Goal: Task Accomplishment & Management: Manage account settings

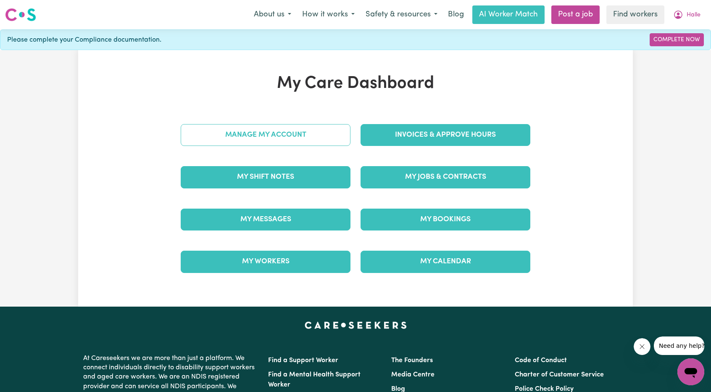
click at [309, 132] on link "Manage My Account" at bounding box center [266, 135] width 170 height 22
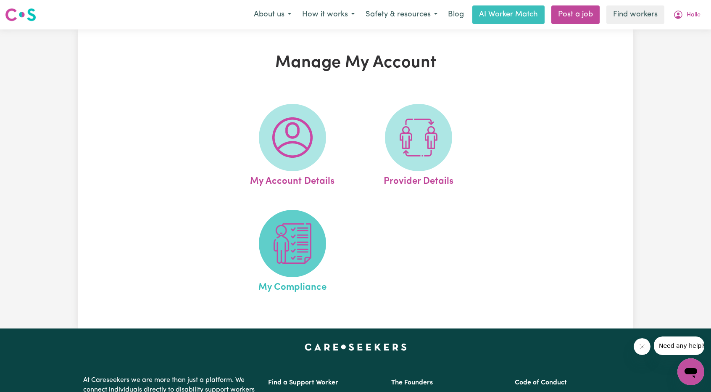
click at [268, 243] on span at bounding box center [292, 243] width 67 height 67
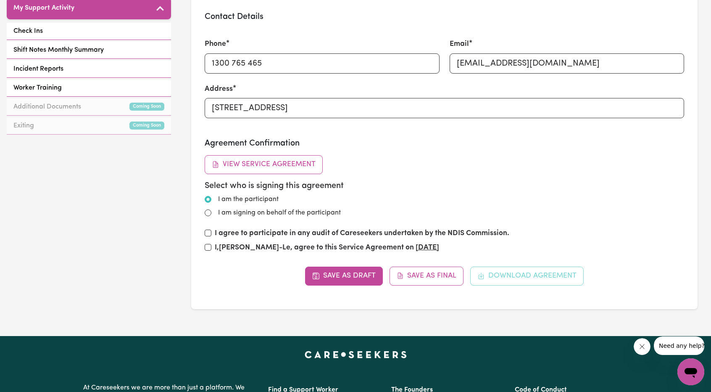
scroll to position [168, 0]
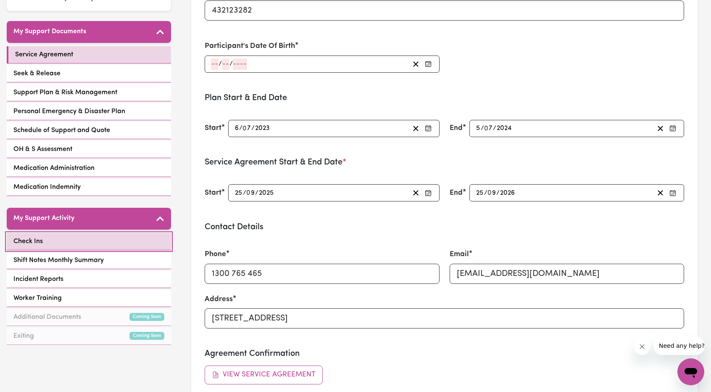
click at [61, 233] on link "Check Ins" at bounding box center [89, 241] width 164 height 17
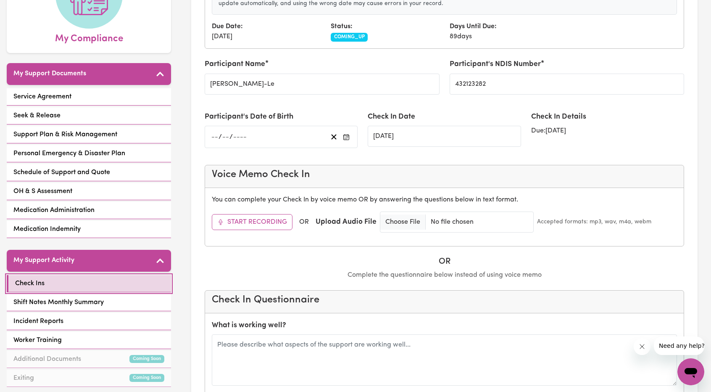
click at [65, 275] on link "Check Ins" at bounding box center [89, 283] width 164 height 17
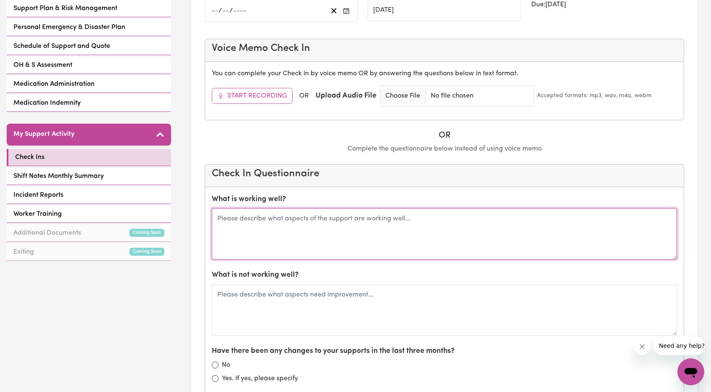
click at [293, 238] on textarea at bounding box center [444, 233] width 465 height 51
type textarea "Convo with [PERSON_NAME] Last spoke [DATE], everything seems to be going well."
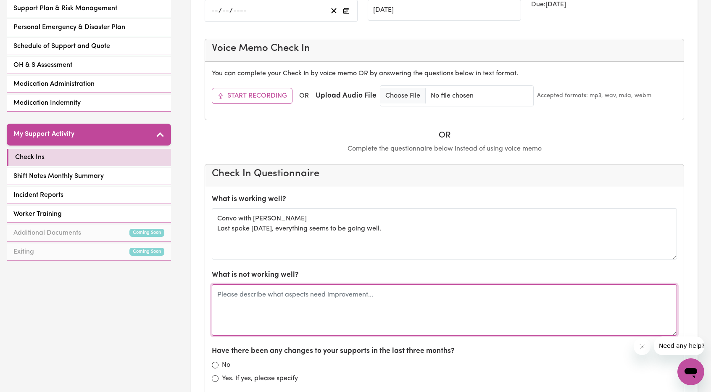
click at [333, 311] on textarea at bounding box center [444, 309] width 465 height 51
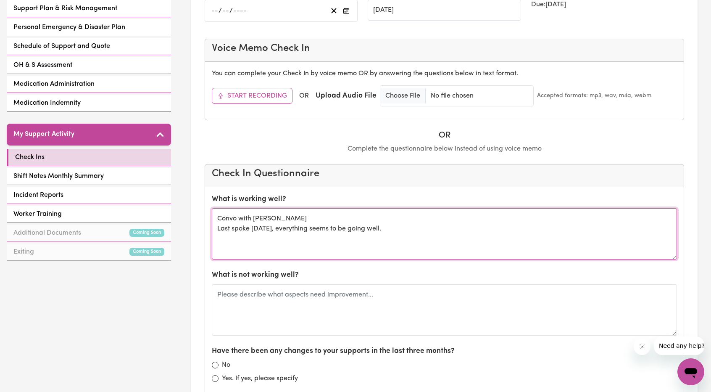
drag, startPoint x: 404, startPoint y: 230, endPoint x: 171, endPoint y: 185, distance: 236.8
click at [171, 185] on div "GO TO DASHBOARD My Compliance My Support Documents Service Agreement Seek & Rel…" at bounding box center [355, 366] width 711 height 1179
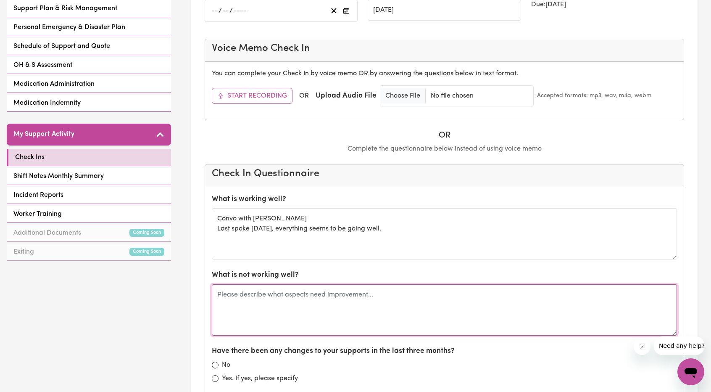
click at [316, 291] on textarea at bounding box center [444, 309] width 465 height 51
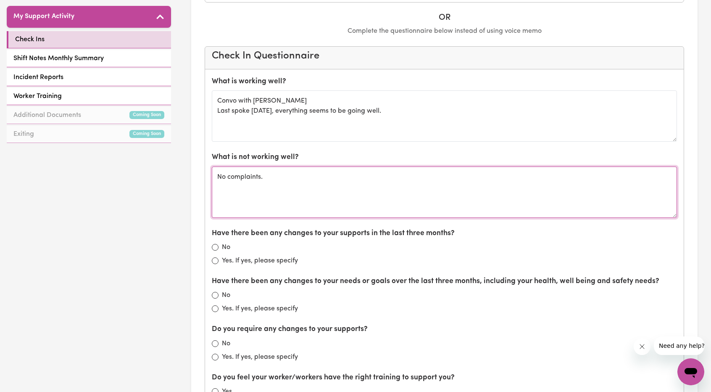
scroll to position [420, 0]
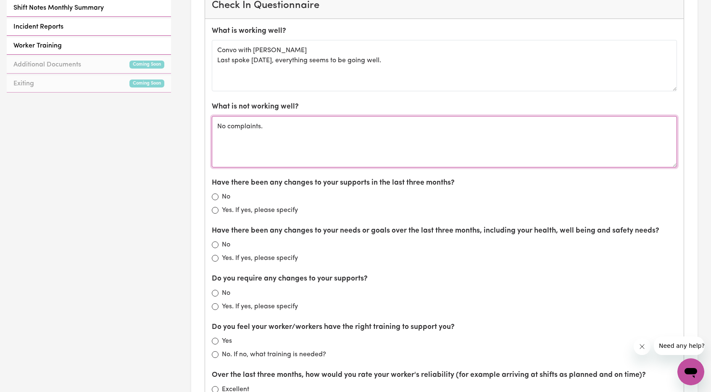
type textarea "No complaints."
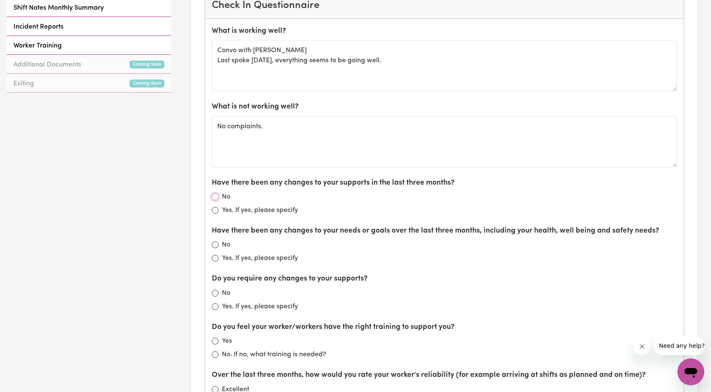
click at [216, 194] on input "No" at bounding box center [215, 196] width 7 height 7
radio input "true"
click at [213, 255] on input "Yes. If yes, please specify" at bounding box center [215, 258] width 7 height 7
radio input "true"
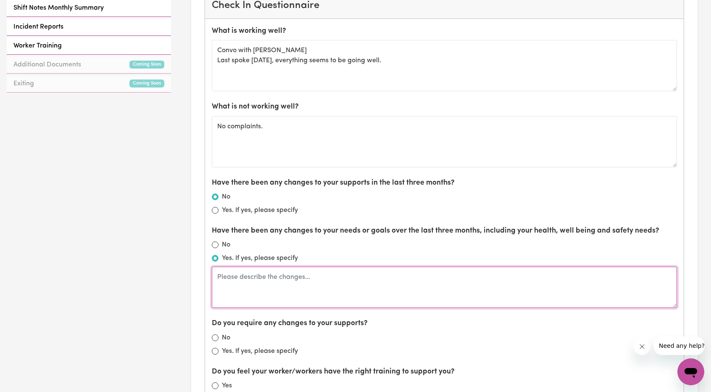
click at [285, 283] on textarea at bounding box center [444, 286] width 465 height 41
click at [631, 275] on textarea "Sister is living with her now, connected to child protection on her own (no lon…" at bounding box center [444, 286] width 465 height 41
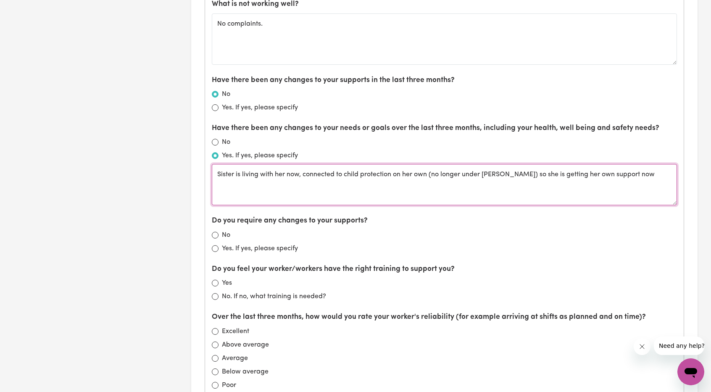
scroll to position [588, 0]
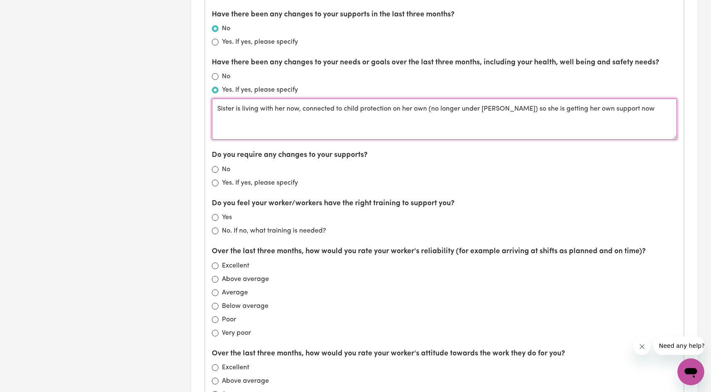
click at [240, 128] on textarea "Sister is living with her now, connected to child protection on her own (no lon…" at bounding box center [444, 118] width 465 height 41
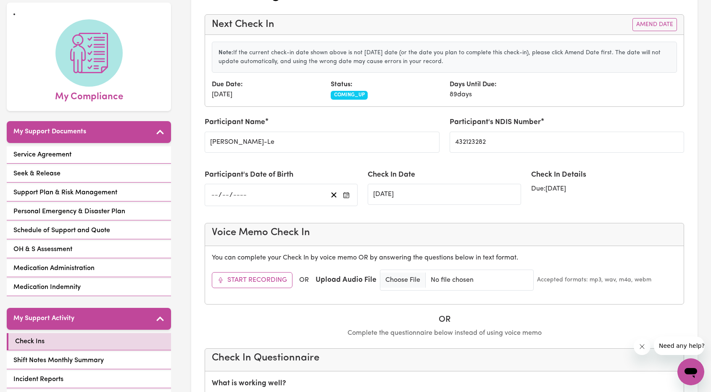
scroll to position [0, 0]
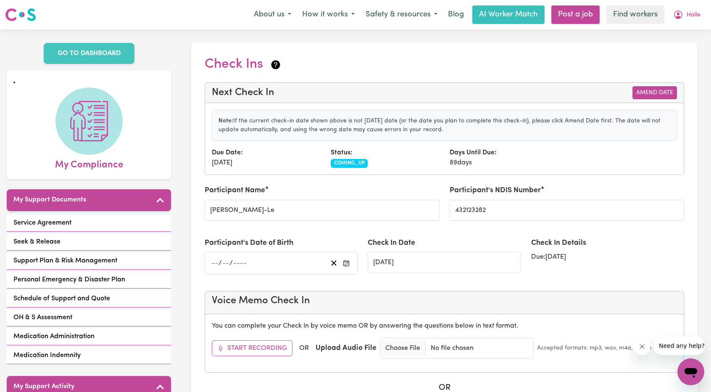
type textarea "Sister is living with her now, connected to child protection on her own (no lon…"
click at [651, 91] on button "Amend Date" at bounding box center [655, 92] width 45 height 13
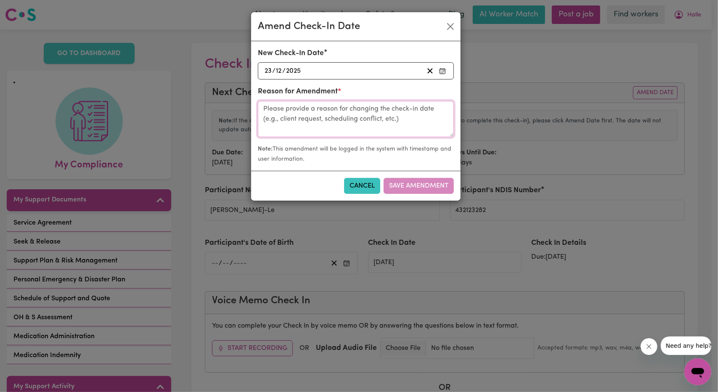
click at [328, 114] on textarea at bounding box center [356, 119] width 196 height 36
type textarea "Chat with [PERSON_NAME]"
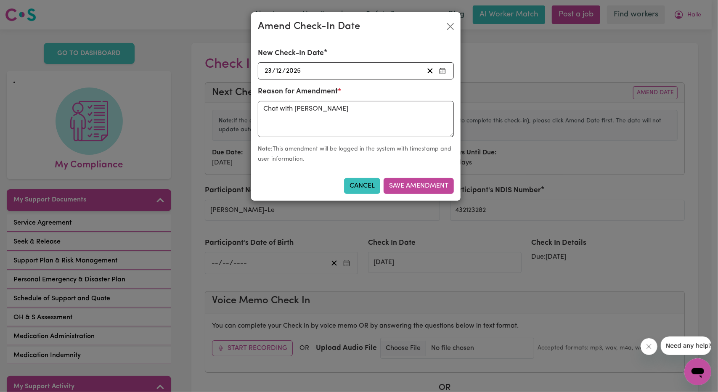
click at [362, 71] on div "[DATE] [DATE]" at bounding box center [343, 70] width 160 height 11
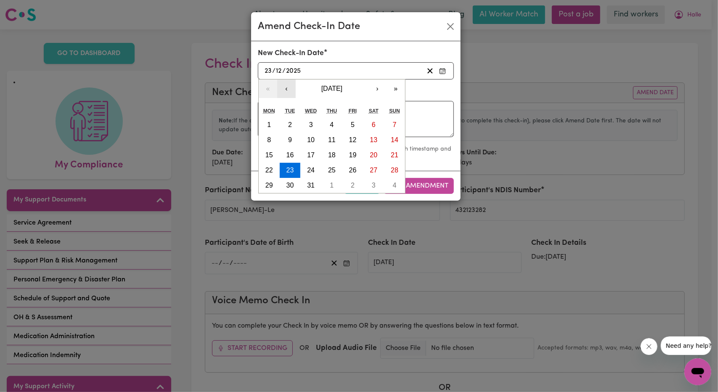
click at [286, 89] on button "‹" at bounding box center [286, 88] width 18 height 18
drag, startPoint x: 283, startPoint y: 87, endPoint x: 282, endPoint y: 82, distance: 4.7
click at [282, 82] on button "‹" at bounding box center [286, 88] width 18 height 18
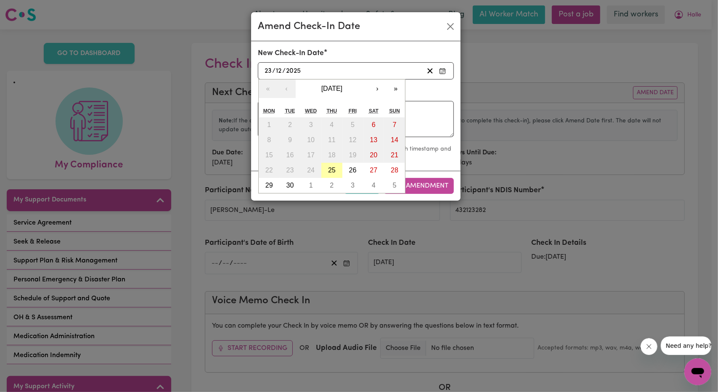
click at [331, 167] on abbr "25" at bounding box center [332, 169] width 8 height 7
type input "[DATE]"
type input "25"
type input "9"
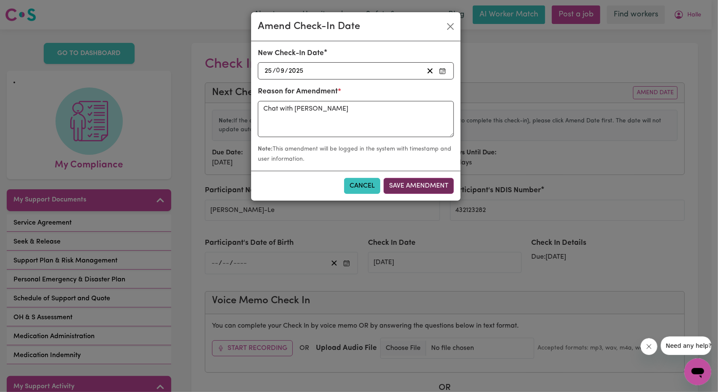
click at [404, 190] on button "Save Amendment" at bounding box center [418, 186] width 70 height 16
type input "[DATE]"
radio input "false"
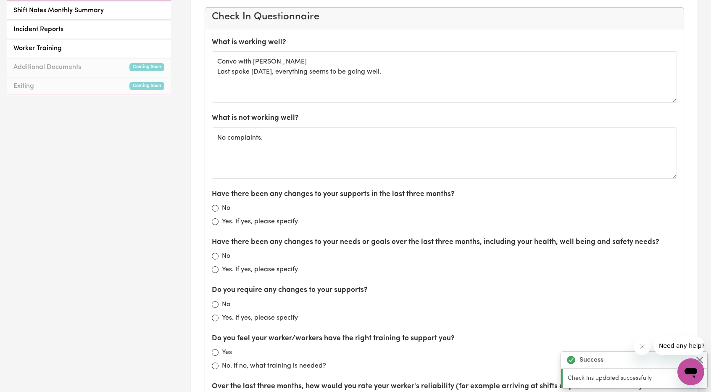
scroll to position [420, 0]
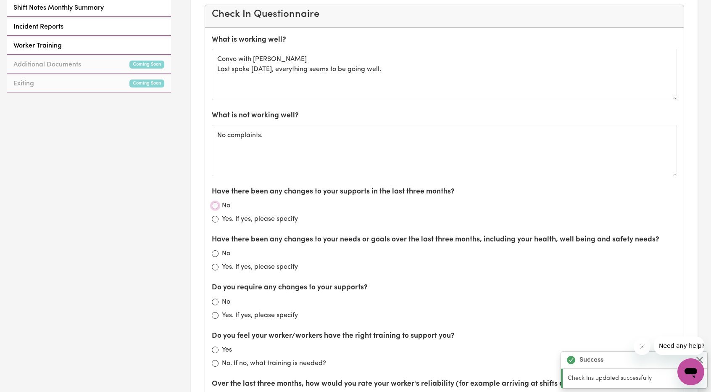
click at [214, 203] on input "No" at bounding box center [215, 205] width 7 height 7
radio input "true"
click at [215, 252] on input "No" at bounding box center [215, 253] width 7 height 7
radio input "true"
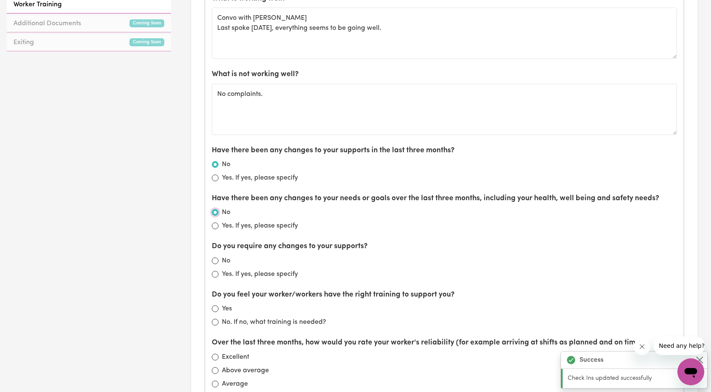
scroll to position [462, 0]
click at [217, 222] on input "Yes. If yes, please specify" at bounding box center [215, 225] width 7 height 7
radio input "true"
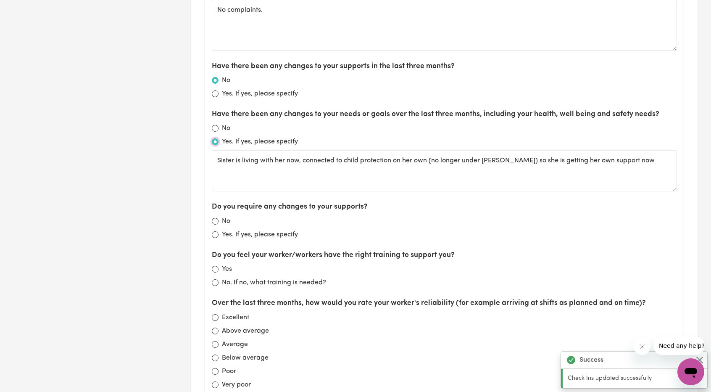
scroll to position [546, 0]
click at [217, 222] on div "No" at bounding box center [444, 220] width 465 height 10
click at [216, 217] on input "No" at bounding box center [215, 220] width 7 height 7
radio input "true"
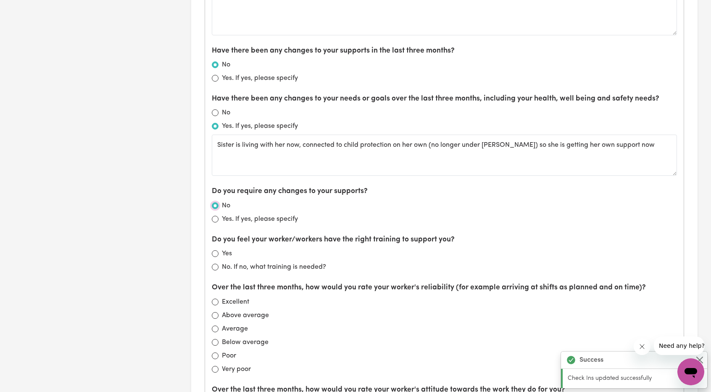
scroll to position [588, 0]
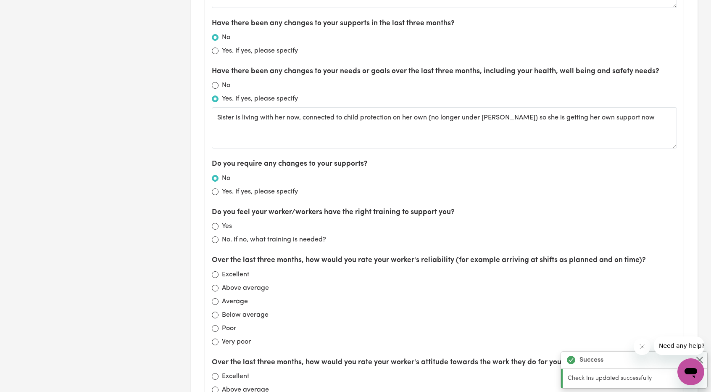
click at [222, 224] on label "Yes" at bounding box center [227, 226] width 10 height 10
click at [219, 224] on input "Yes" at bounding box center [215, 226] width 7 height 7
radio input "true"
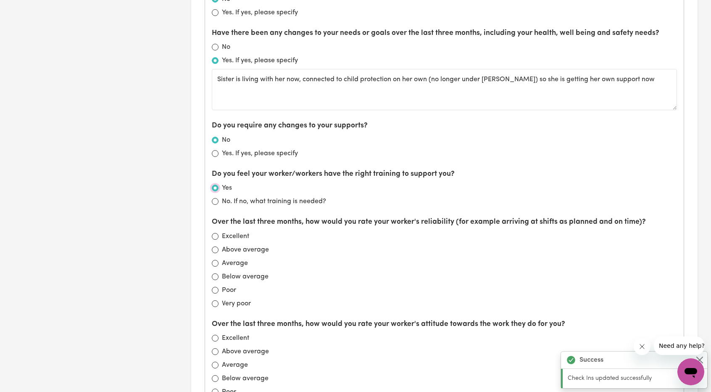
scroll to position [631, 0]
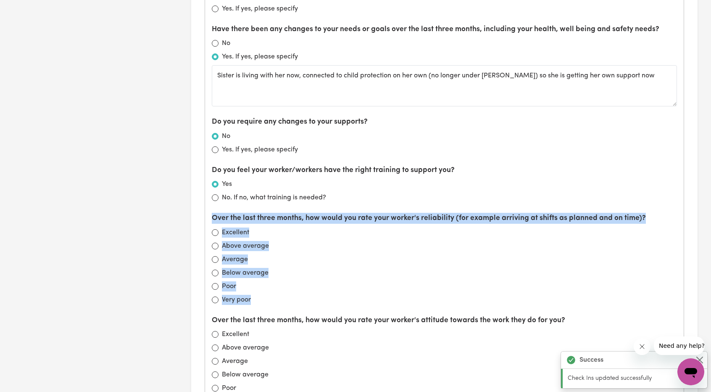
drag, startPoint x: 214, startPoint y: 216, endPoint x: 317, endPoint y: 293, distance: 128.5
click at [317, 293] on div "Over the last three months, how would you rate your worker's reliability (for e…" at bounding box center [444, 259] width 465 height 92
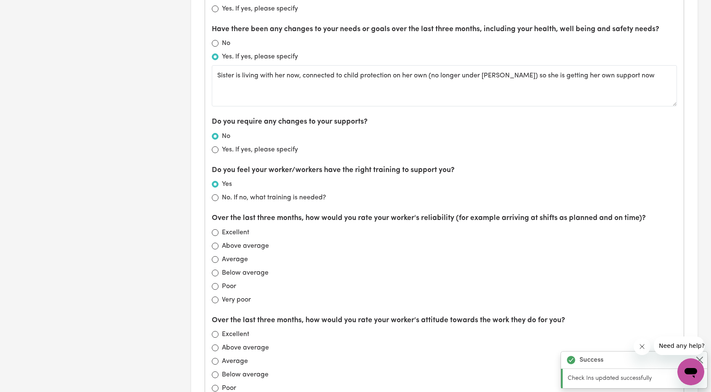
click at [317, 295] on div "Very poor" at bounding box center [444, 300] width 465 height 10
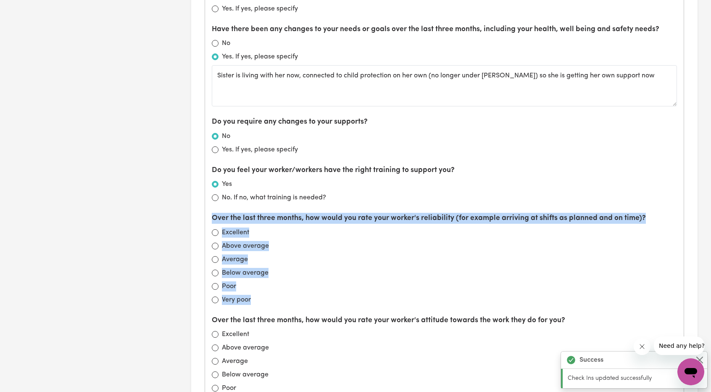
drag, startPoint x: 321, startPoint y: 300, endPoint x: 206, endPoint y: 218, distance: 141.4
click at [206, 218] on div "What is working well? Convo with [PERSON_NAME] Last spoke [DATE], everything se…" at bounding box center [444, 183] width 479 height 730
click at [305, 241] on div "Above average" at bounding box center [444, 246] width 465 height 10
drag, startPoint x: 209, startPoint y: 217, endPoint x: 282, endPoint y: 282, distance: 97.4
click at [282, 282] on div "What is working well? Convo with [PERSON_NAME] Last spoke [DATE], everything se…" at bounding box center [444, 183] width 479 height 730
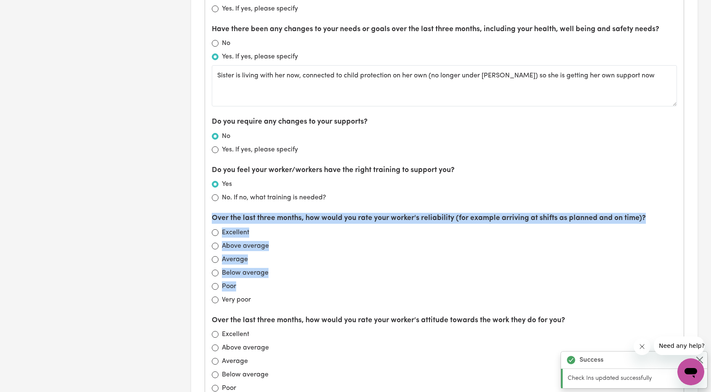
click at [219, 231] on div "Excellent" at bounding box center [444, 232] width 465 height 10
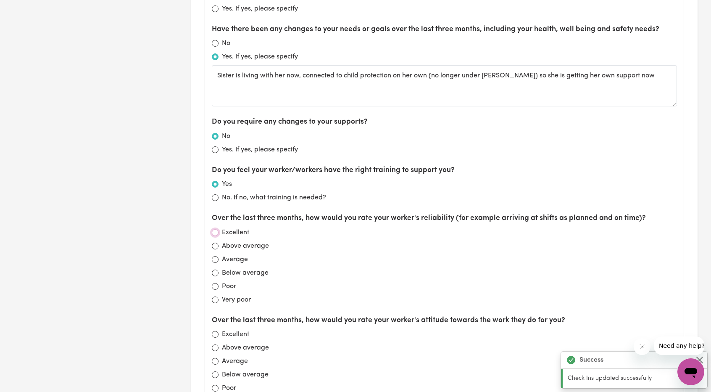
click at [216, 230] on input "Excellent" at bounding box center [215, 232] width 7 height 7
radio input "true"
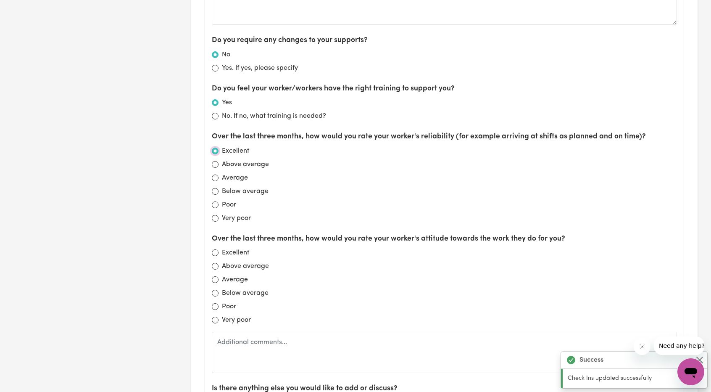
scroll to position [715, 0]
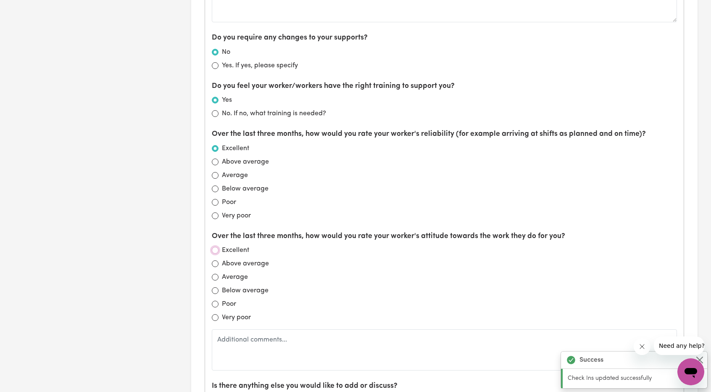
click at [216, 248] on input "Excellent" at bounding box center [215, 250] width 7 height 7
radio input "true"
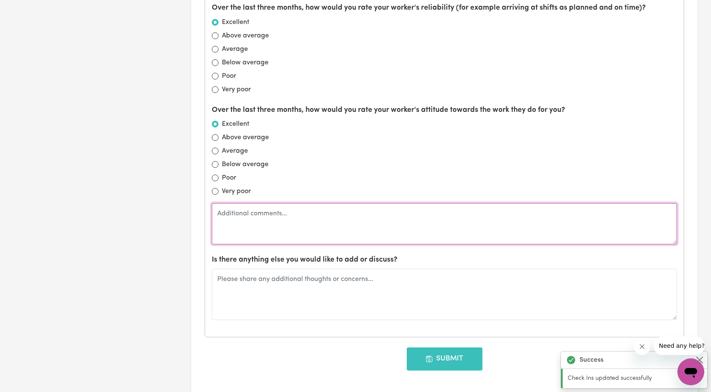
click at [261, 212] on textarea at bounding box center [444, 223] width 465 height 41
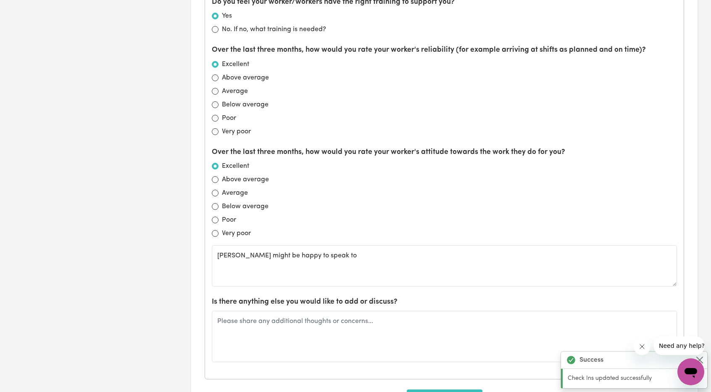
scroll to position [883, 0]
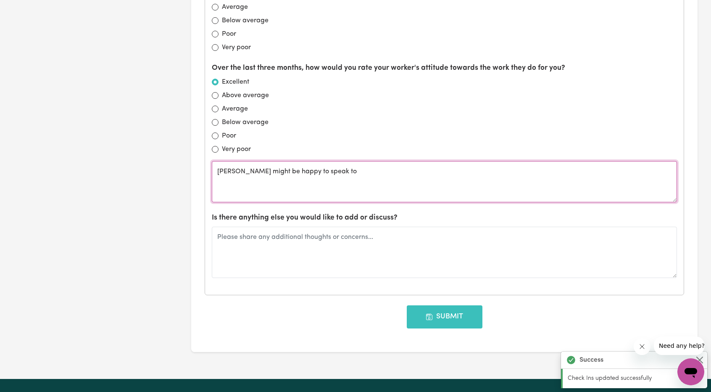
click at [353, 179] on textarea "[PERSON_NAME] might be happy to speak to" at bounding box center [444, 181] width 465 height 41
type textarea "[PERSON_NAME] should be happy to chat with us but might be slow to open up. Can…"
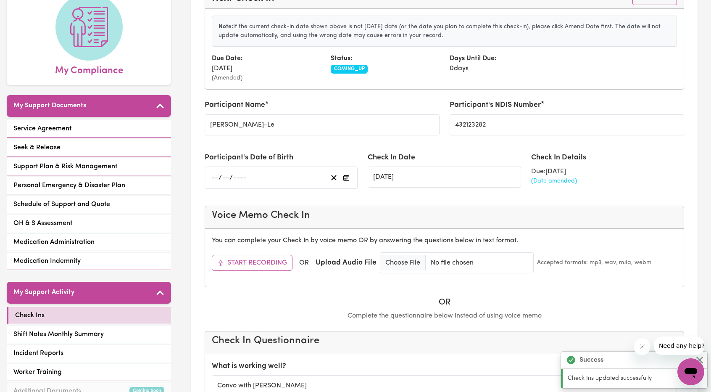
scroll to position [0, 0]
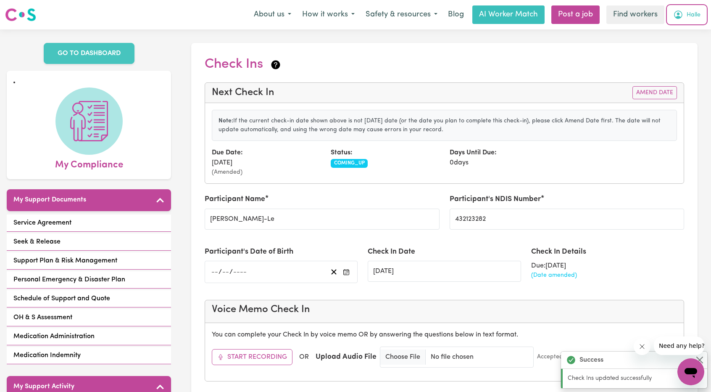
click at [682, 17] on icon "My Account" at bounding box center [678, 15] width 10 height 10
click at [668, 47] on link "Logout" at bounding box center [672, 48] width 66 height 16
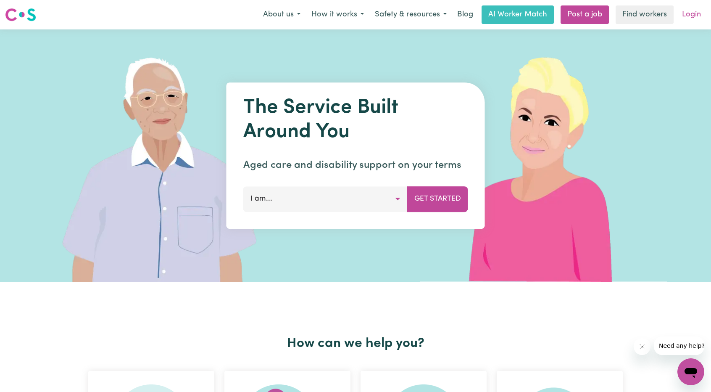
click at [690, 16] on link "Login" at bounding box center [691, 14] width 29 height 18
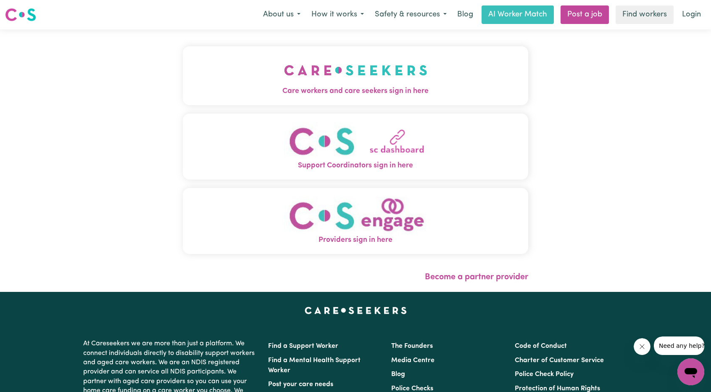
click at [306, 84] on img "Care workers and care seekers sign in here" at bounding box center [355, 70] width 143 height 31
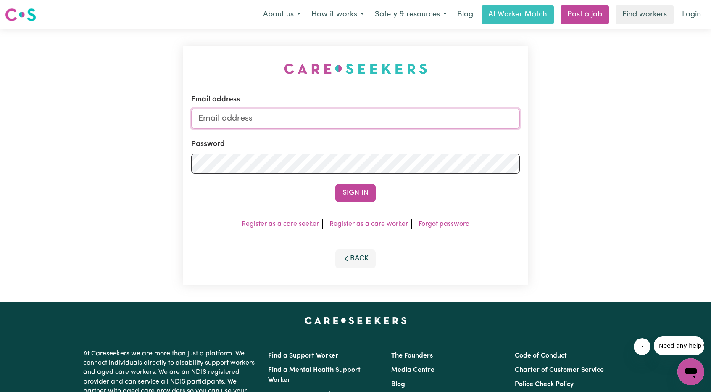
click at [384, 124] on input "Email address" at bounding box center [355, 118] width 329 height 20
drag, startPoint x: 242, startPoint y: 119, endPoint x: 409, endPoint y: 140, distance: 169.0
click at [402, 139] on form "Email address [EMAIL_ADDRESS][PERSON_NAME][DOMAIN_NAME] Password Sign In" at bounding box center [355, 148] width 329 height 108
type input "[EMAIL_ADDRESS][DOMAIN_NAME]"
click at [357, 197] on button "Sign In" at bounding box center [355, 193] width 40 height 18
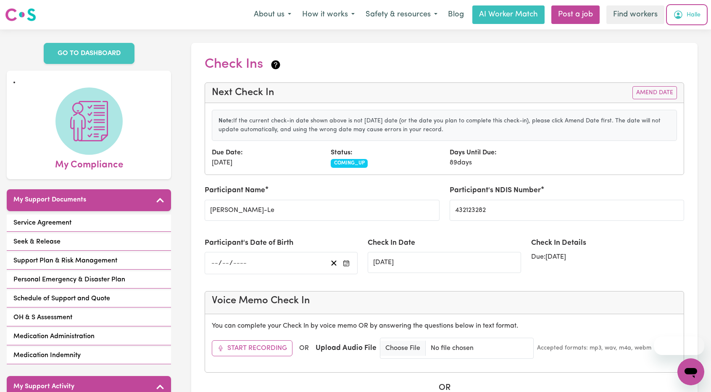
click at [705, 11] on button "Halle" at bounding box center [687, 15] width 38 height 18
click at [680, 34] on link "My Dashboard" at bounding box center [672, 33] width 66 height 16
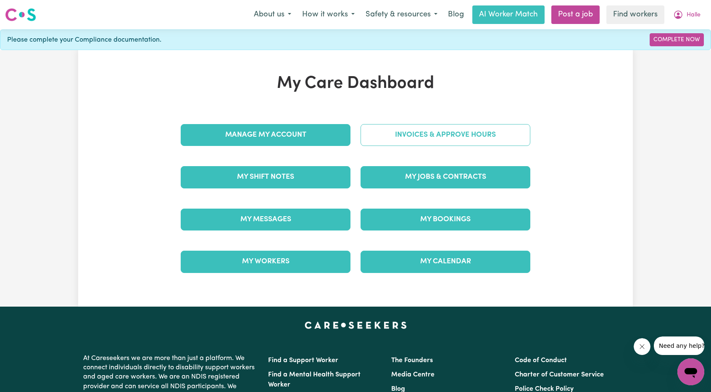
click at [448, 132] on link "Invoices & Approve Hours" at bounding box center [446, 135] width 170 height 22
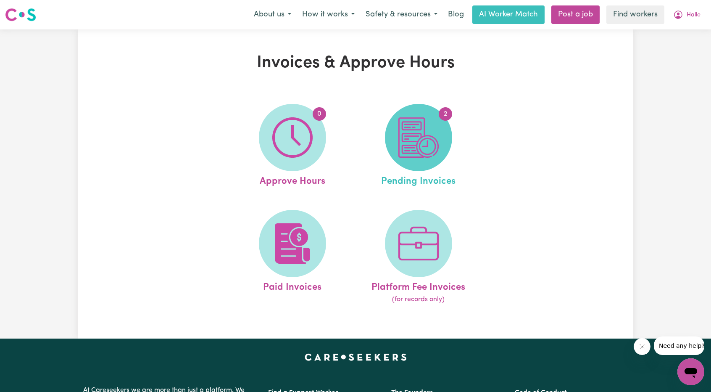
click at [420, 132] on img at bounding box center [418, 137] width 40 height 40
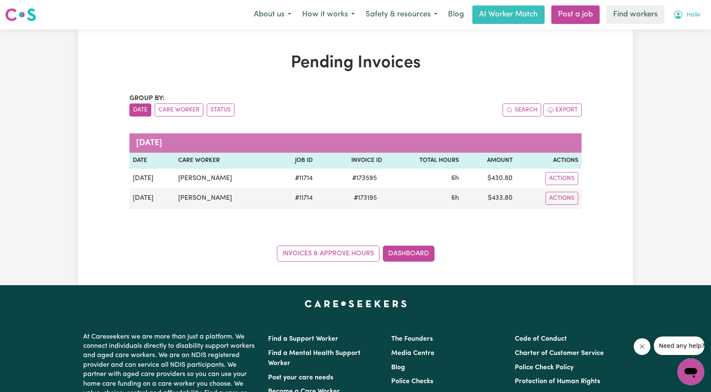
click at [691, 11] on span "Halle" at bounding box center [694, 15] width 14 height 9
click at [671, 28] on link "My Dashboard" at bounding box center [672, 33] width 66 height 16
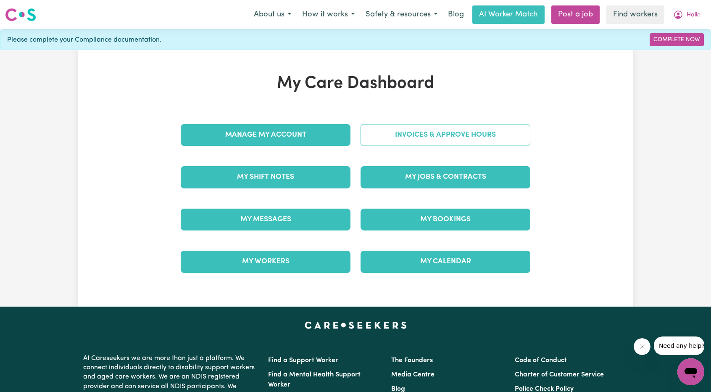
click at [422, 134] on link "Invoices & Approve Hours" at bounding box center [446, 135] width 170 height 22
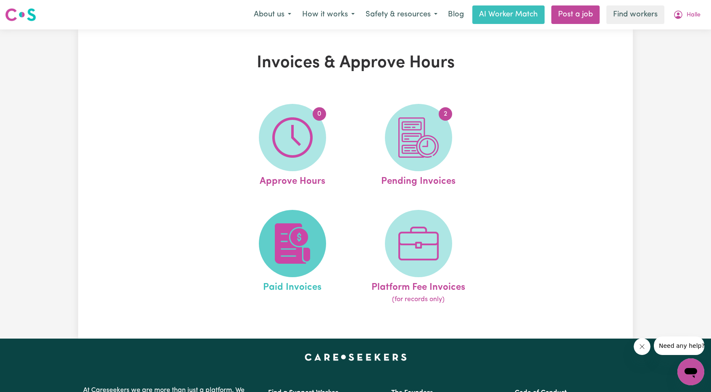
click at [310, 237] on img at bounding box center [292, 243] width 40 height 40
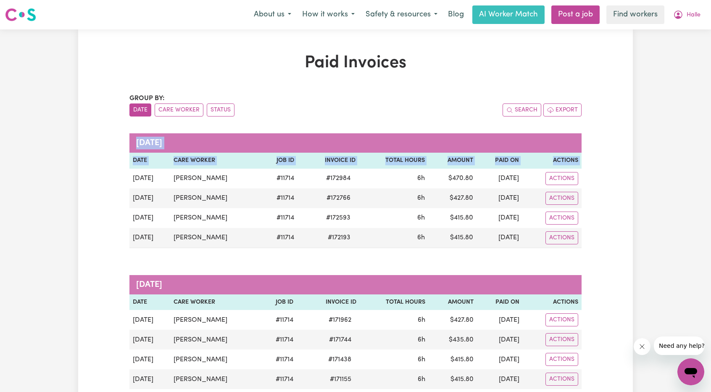
drag, startPoint x: 123, startPoint y: 182, endPoint x: 128, endPoint y: 174, distance: 9.4
click at [685, 18] on button "Halle" at bounding box center [687, 15] width 38 height 18
click at [658, 32] on link "My Dashboard" at bounding box center [672, 33] width 66 height 16
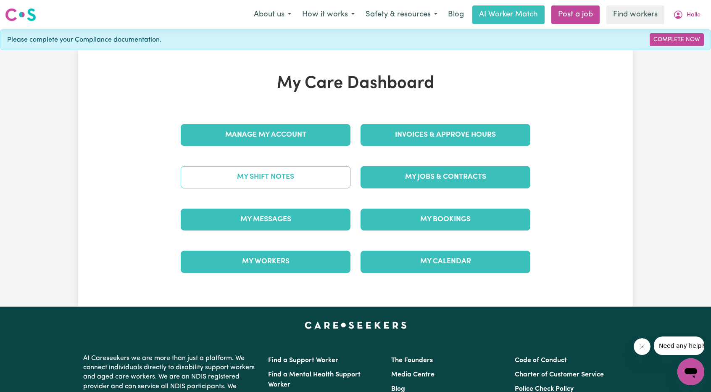
click at [247, 187] on link "My Shift Notes" at bounding box center [266, 177] width 170 height 22
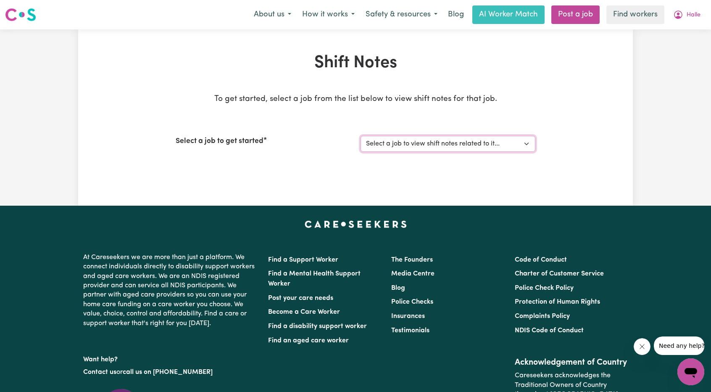
click at [403, 142] on select "Select a job to view shift notes related to it... Support worker needed" at bounding box center [448, 144] width 175 height 16
select select "11714"
click at [361, 136] on select "Select a job to view shift notes related to it... Support worker needed" at bounding box center [448, 144] width 175 height 16
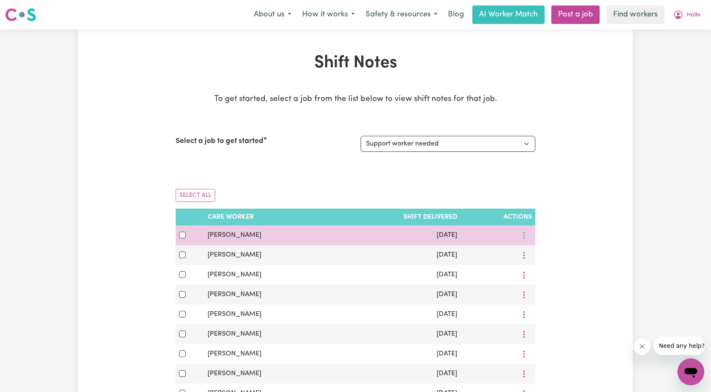
drag, startPoint x: 158, startPoint y: 0, endPoint x: 525, endPoint y: 238, distance: 437.7
click at [525, 238] on icon "More options" at bounding box center [524, 235] width 8 height 8
drag, startPoint x: 525, startPoint y: 241, endPoint x: 529, endPoint y: 251, distance: 10.6
click at [529, 251] on span at bounding box center [527, 255] width 7 height 10
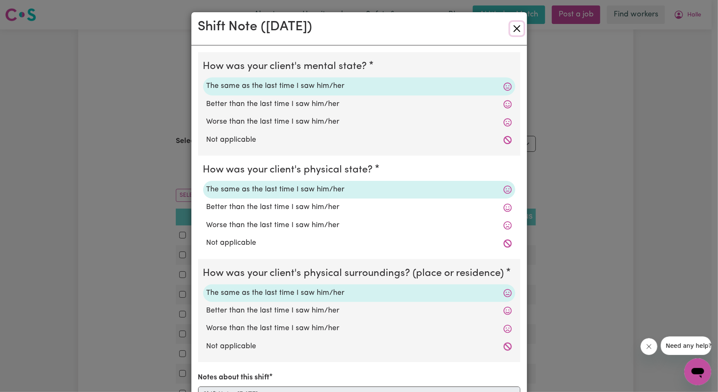
click at [516, 32] on button "Close" at bounding box center [516, 28] width 13 height 13
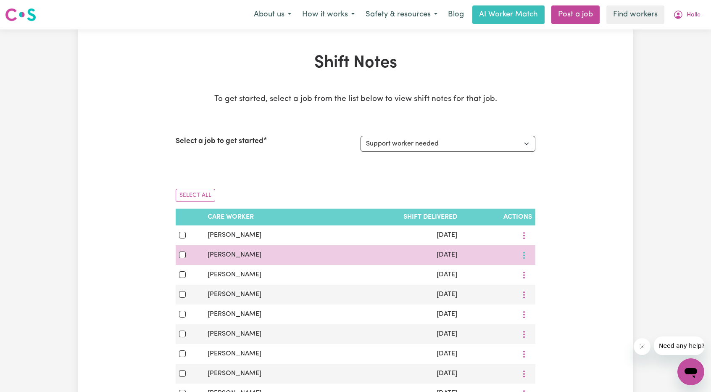
click at [526, 253] on button "More options" at bounding box center [524, 254] width 16 height 13
click at [533, 268] on link "View Shift Note" at bounding box center [551, 274] width 69 height 17
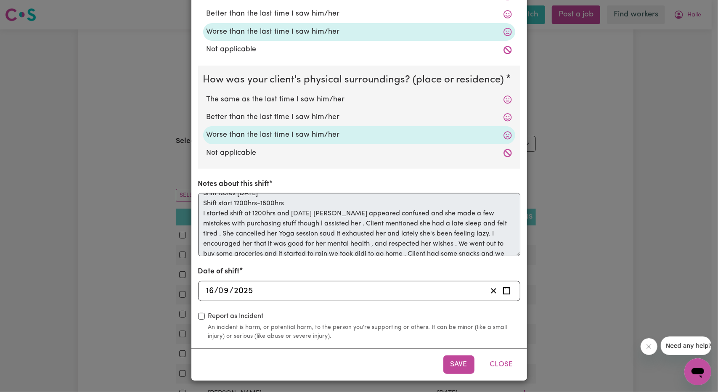
scroll to position [23, 0]
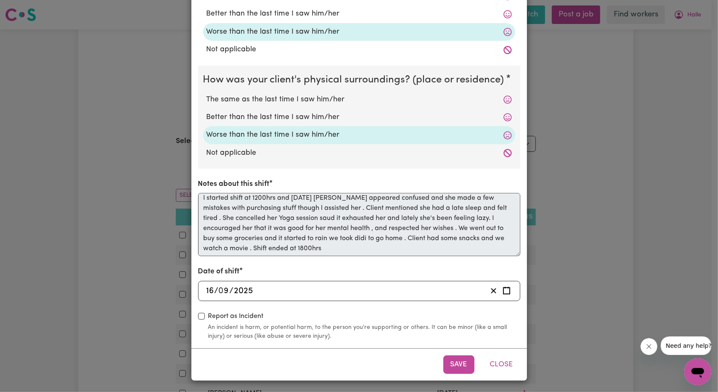
click at [122, 232] on div "Shift Note ( 16 Sep, 2025 ) How was your client's mental state? The same as the…" at bounding box center [359, 196] width 718 height 392
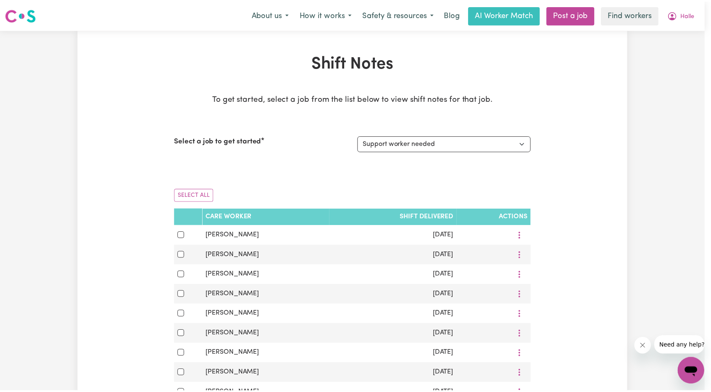
scroll to position [0, 0]
